Goal: Task Accomplishment & Management: Manage account settings

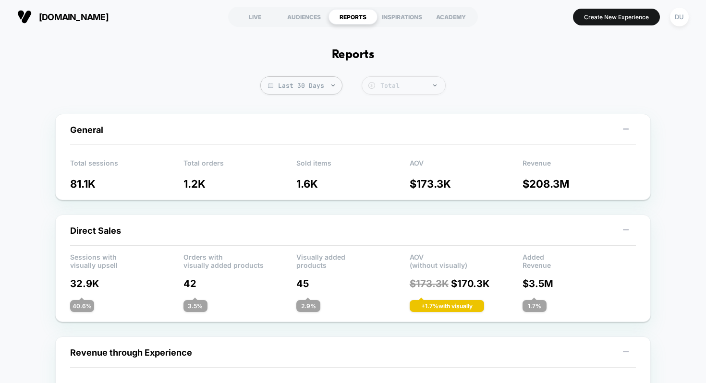
click at [382, 89] on div "Total" at bounding box center [410, 86] width 60 height 8
click at [294, 88] on span "Last 30 Days" at bounding box center [301, 85] width 82 height 18
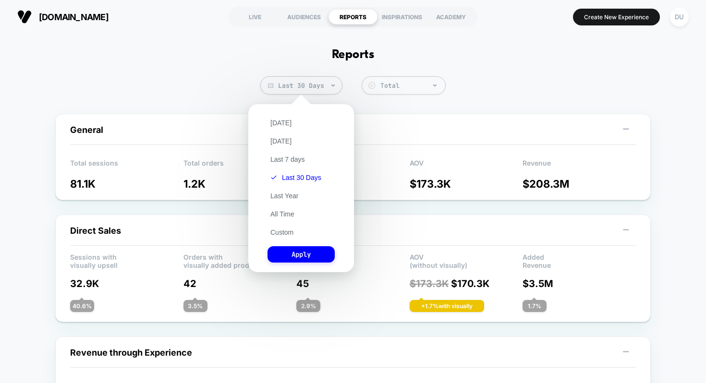
click at [297, 214] on div "[DATE] [DATE] Last 7 days Last 30 Days Last Year All Time Custom Apply" at bounding box center [301, 188] width 96 height 159
click at [280, 216] on button "All Time" at bounding box center [283, 214] width 30 height 9
click at [302, 259] on button "Apply" at bounding box center [301, 254] width 67 height 16
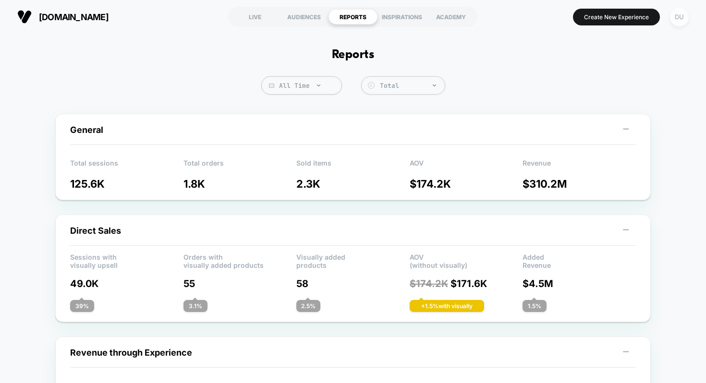
click at [680, 14] on div "DU" at bounding box center [679, 17] width 19 height 19
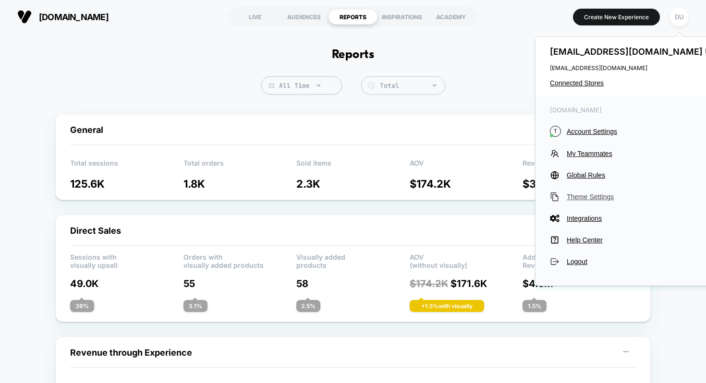
click at [588, 196] on span "Theme Settings" at bounding box center [647, 197] width 160 height 8
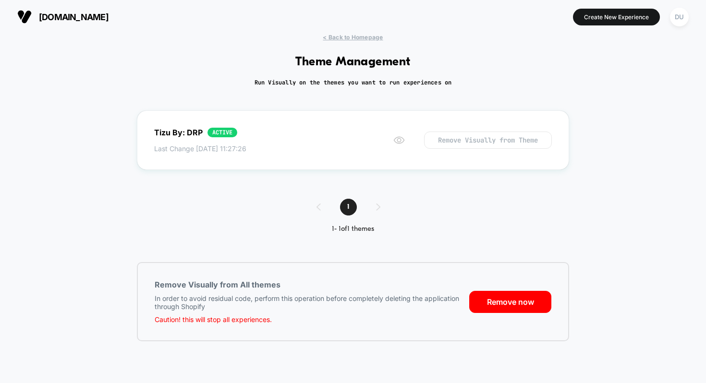
click at [349, 30] on div "[DOMAIN_NAME] Create New Experience DU" at bounding box center [353, 17] width 706 height 34
click at [349, 33] on div "[DOMAIN_NAME] Create New Experience DU" at bounding box center [353, 17] width 706 height 34
click at [350, 35] on span "< Back to Homepage" at bounding box center [353, 37] width 60 height 7
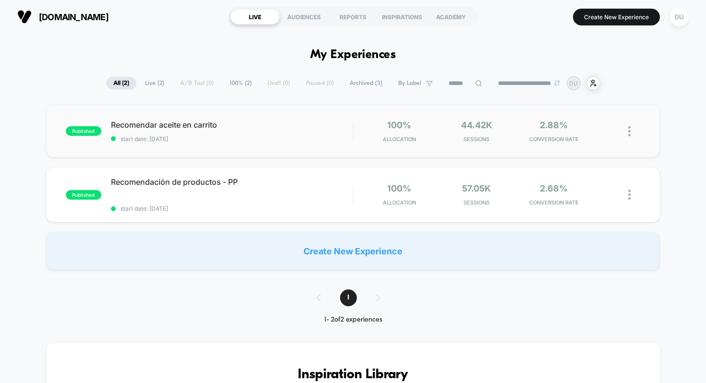
click at [629, 131] on img at bounding box center [629, 131] width 2 height 10
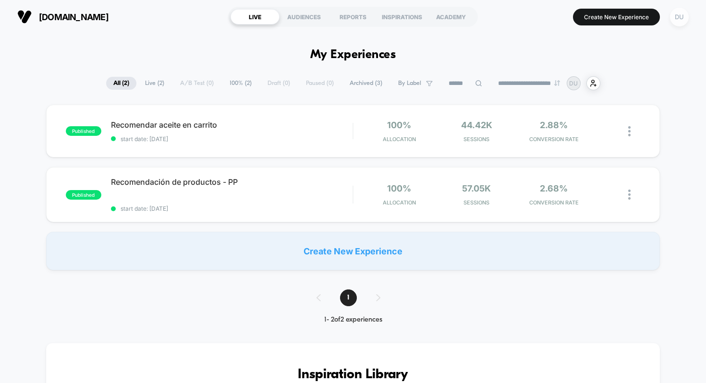
click at [685, 15] on div "DU" at bounding box center [679, 17] width 19 height 19
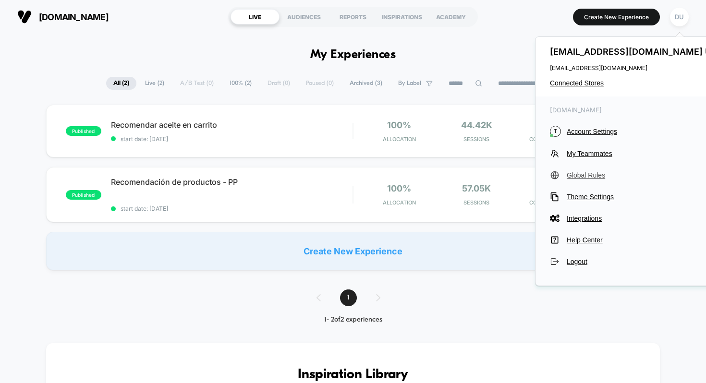
click at [587, 174] on span "Global Rules" at bounding box center [647, 176] width 160 height 8
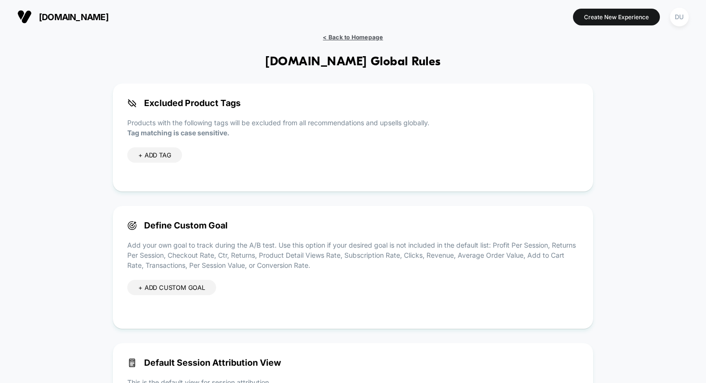
click at [374, 35] on span "< Back to Homepage" at bounding box center [353, 37] width 60 height 7
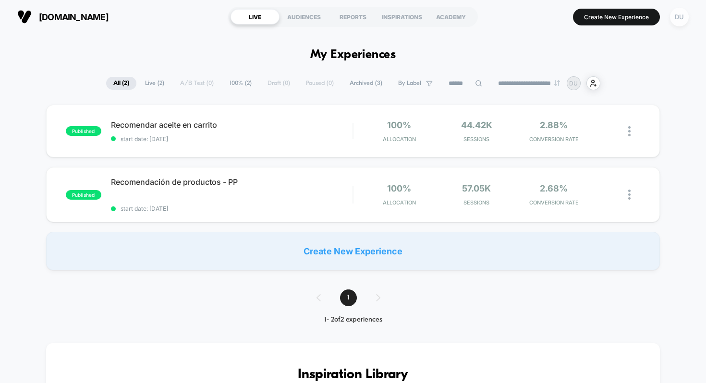
click at [673, 22] on div "DU" at bounding box center [679, 17] width 19 height 19
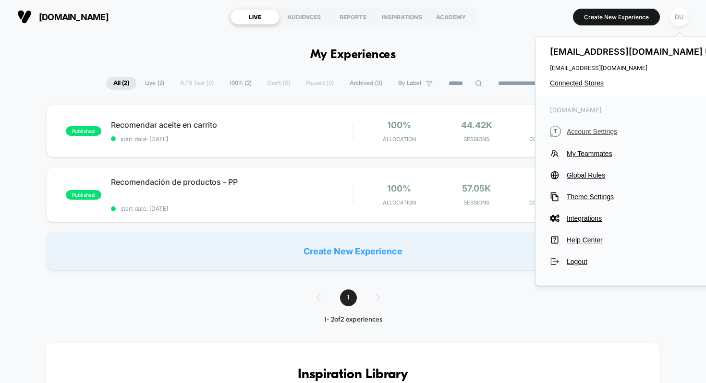
click at [589, 132] on span "Account Settings" at bounding box center [647, 132] width 160 height 8
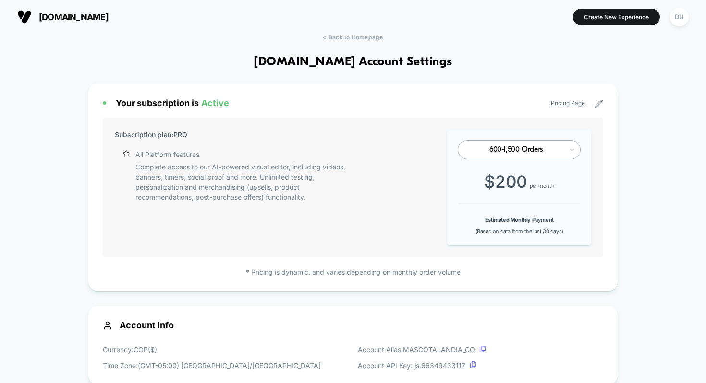
scroll to position [130, 0]
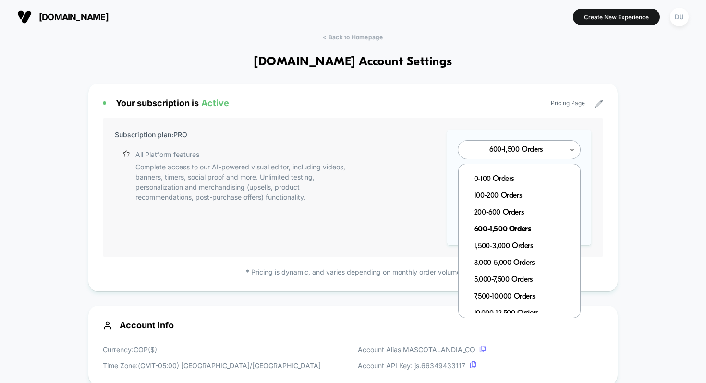
click at [552, 152] on div at bounding box center [516, 150] width 94 height 6
click at [510, 248] on div "1,500-3,000 Orders" at bounding box center [524, 246] width 112 height 17
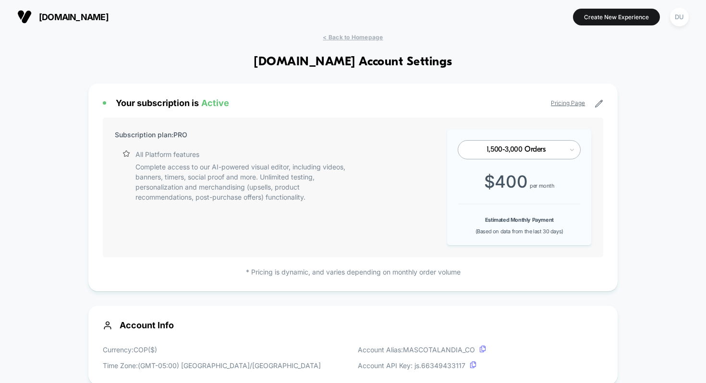
click at [562, 153] on div "1,500-3,000 Orders" at bounding box center [516, 150] width 94 height 9
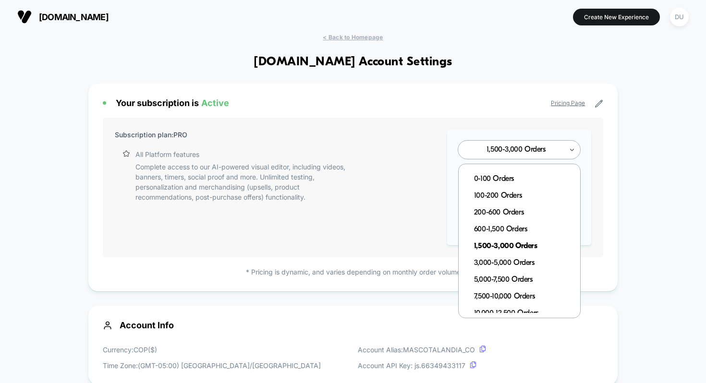
click at [617, 159] on div "Your subscription is Active Pricing Page Subscription plan: PRO All Platform fe…" at bounding box center [353, 188] width 530 height 208
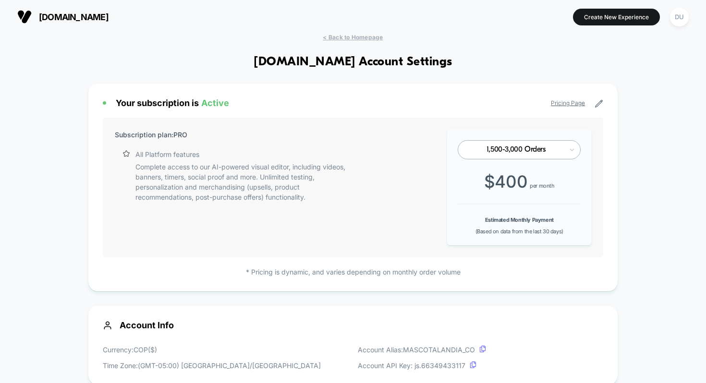
click at [572, 106] on link "Pricing Page" at bounding box center [568, 102] width 34 height 7
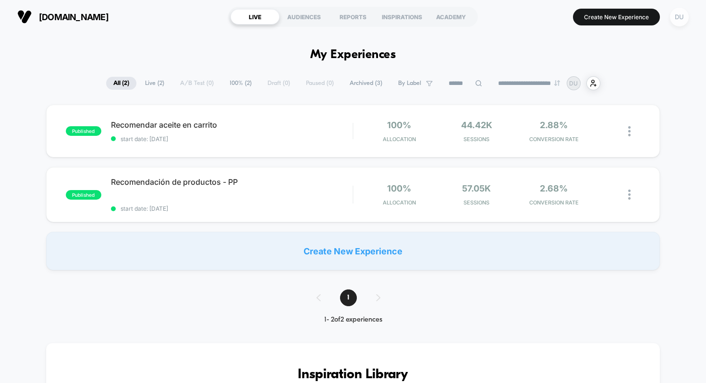
click at [674, 17] on div "DU" at bounding box center [679, 17] width 19 height 19
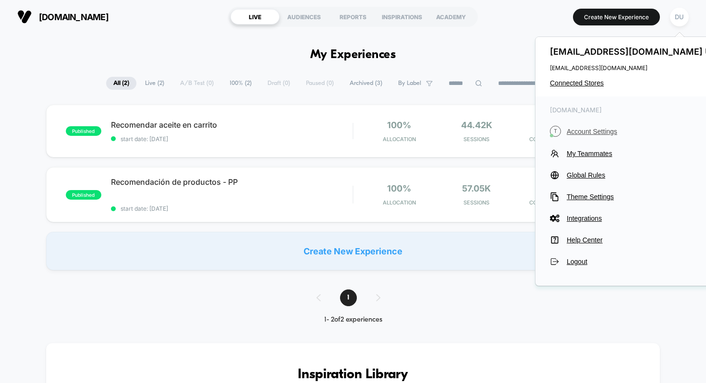
click at [580, 132] on span "Account Settings" at bounding box center [647, 132] width 160 height 8
